Goal: Transaction & Acquisition: Purchase product/service

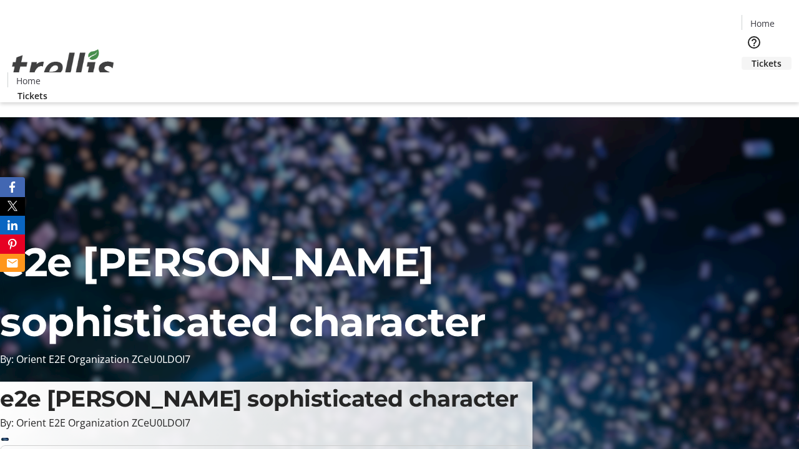
click at [751, 57] on span "Tickets" at bounding box center [766, 63] width 30 height 13
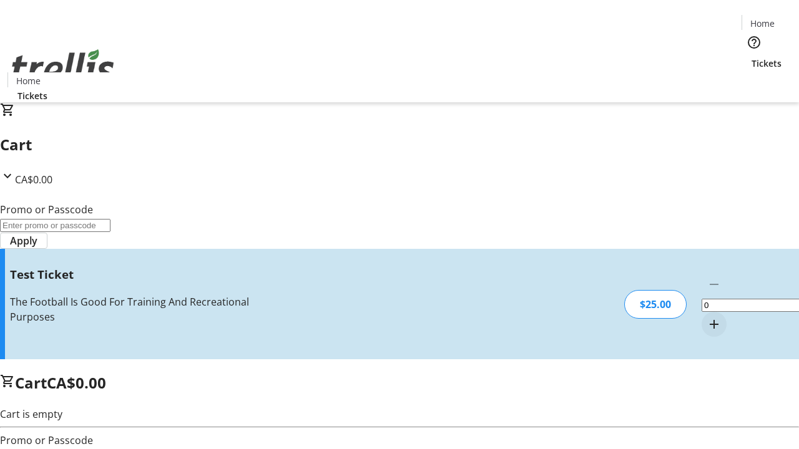
click at [706, 317] on mat-icon "Increment by one" at bounding box center [713, 324] width 15 height 15
type input "1"
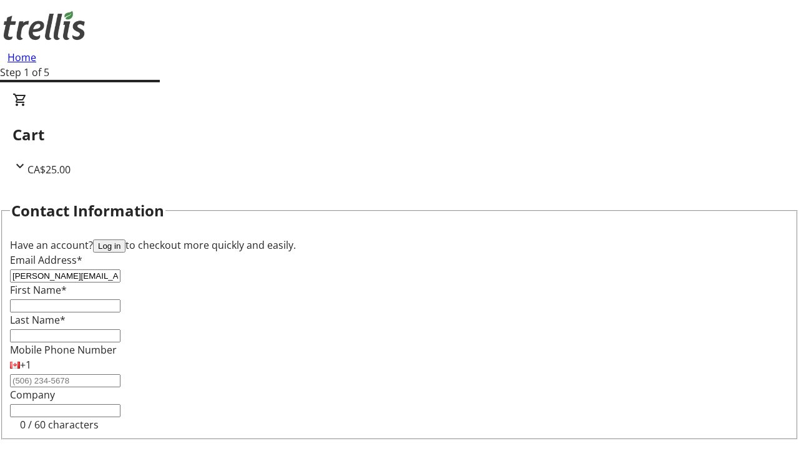
type input "[PERSON_NAME][EMAIL_ADDRESS][DOMAIN_NAME]"
type input "[PERSON_NAME]"
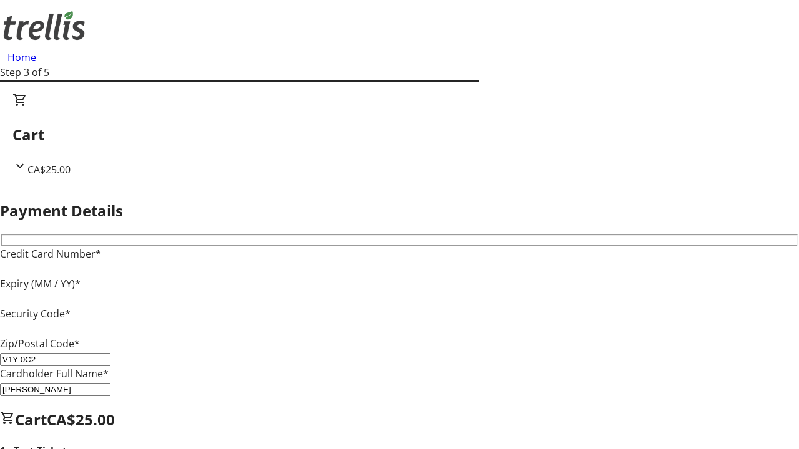
type input "V1Y 0C2"
